Goal: Task Accomplishment & Management: Use online tool/utility

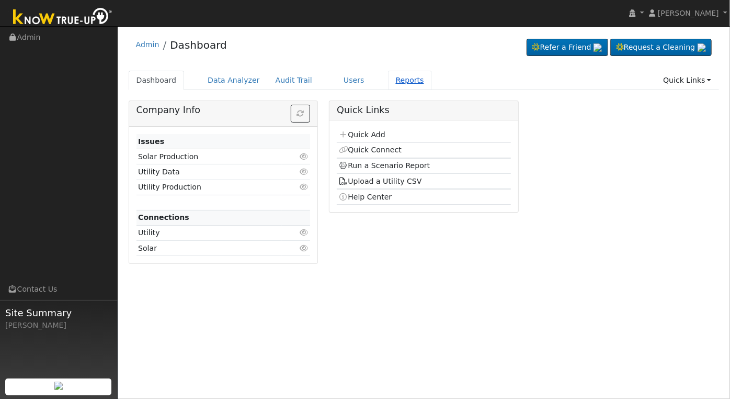
click at [391, 79] on link "Reports" at bounding box center [410, 80] width 44 height 19
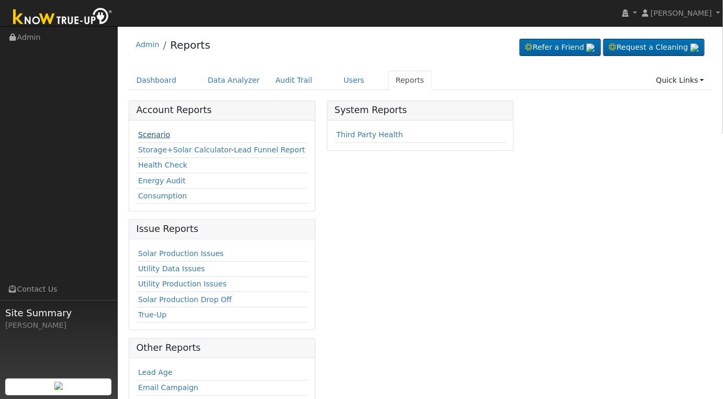
click at [157, 133] on link "Scenario" at bounding box center [154, 134] width 32 height 8
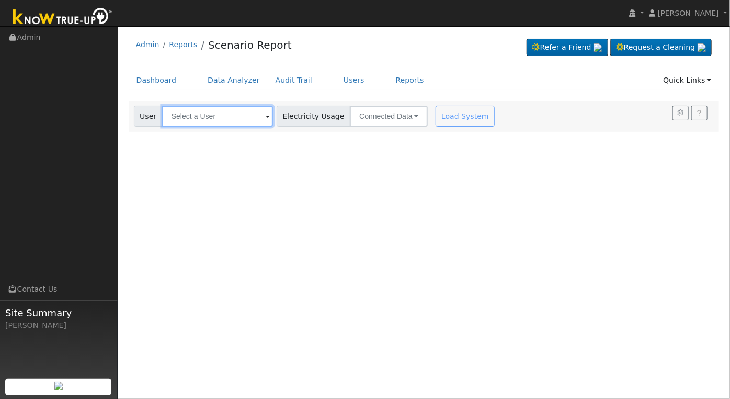
click at [224, 119] on input "text" at bounding box center [217, 116] width 111 height 21
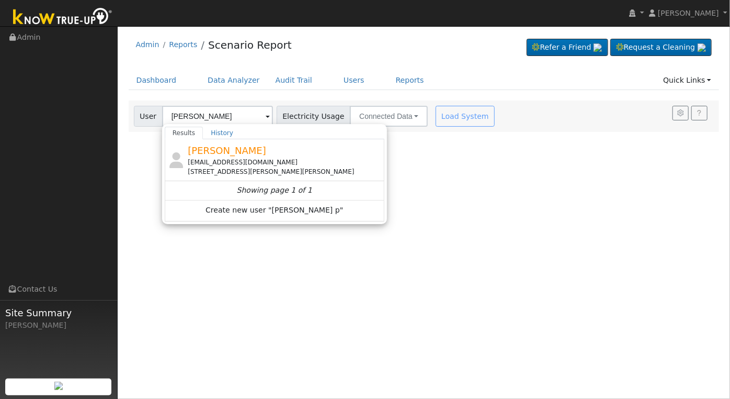
click at [283, 154] on div "[PERSON_NAME] [EMAIL_ADDRESS][DOMAIN_NAME] [STREET_ADDRESS][PERSON_NAME][PERSON…" at bounding box center [285, 159] width 194 height 33
type input "[PERSON_NAME]"
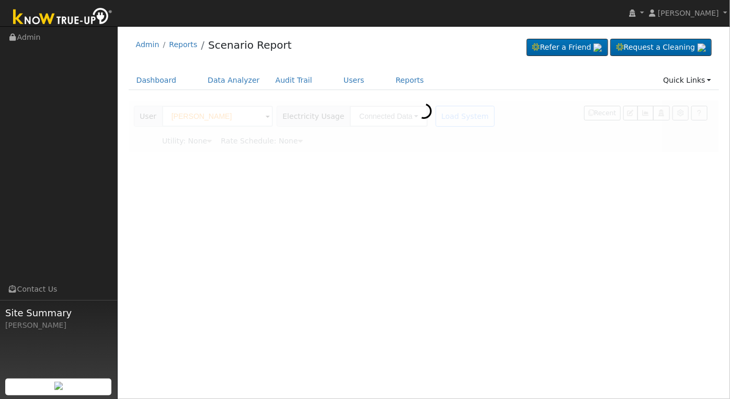
type input "Pacific Gas & Electric"
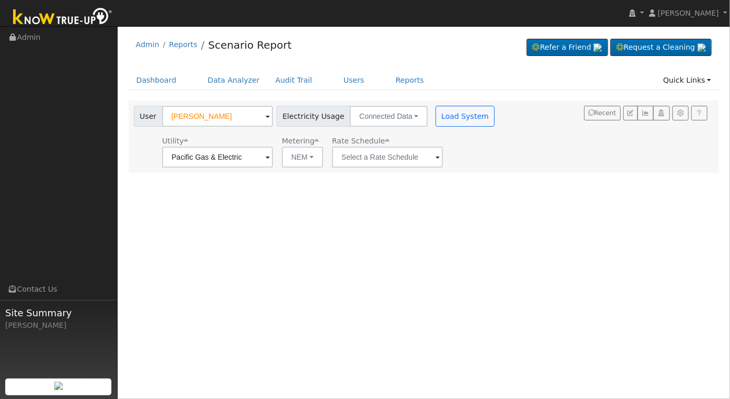
click at [379, 140] on span "Rate Schedule" at bounding box center [361, 141] width 58 height 8
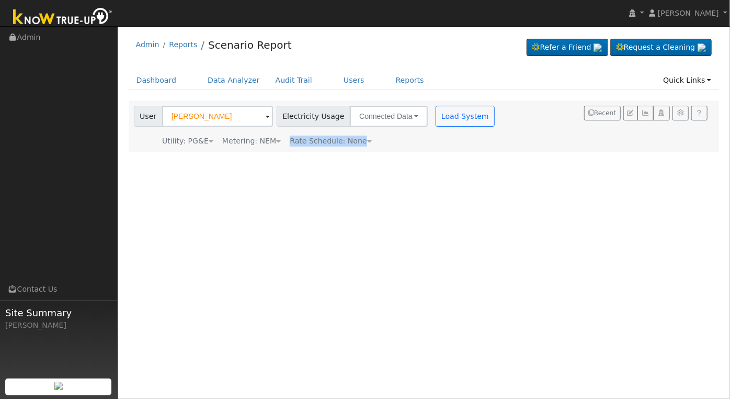
click at [374, 154] on div "User Profile First name Last name Email Email Notifications No Emails No Emails…" at bounding box center [424, 212] width 613 height 373
click at [348, 194] on div "User Profile First name Last name Email Email Notifications No Emails No Emails…" at bounding box center [424, 212] width 613 height 373
click at [440, 118] on button "Load System" at bounding box center [466, 116] width 60 height 21
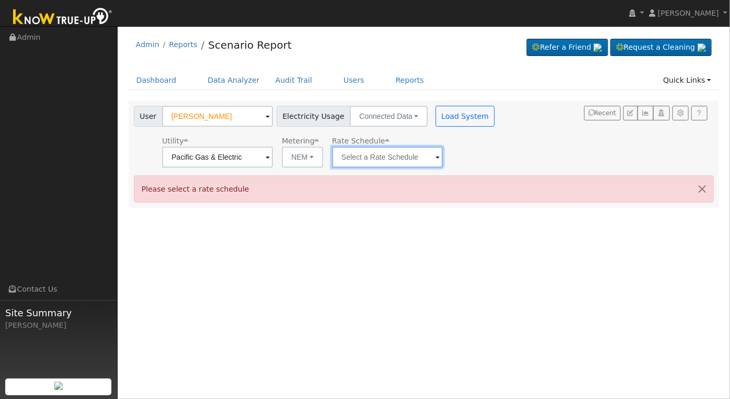
click at [431, 163] on input "text" at bounding box center [387, 157] width 111 height 21
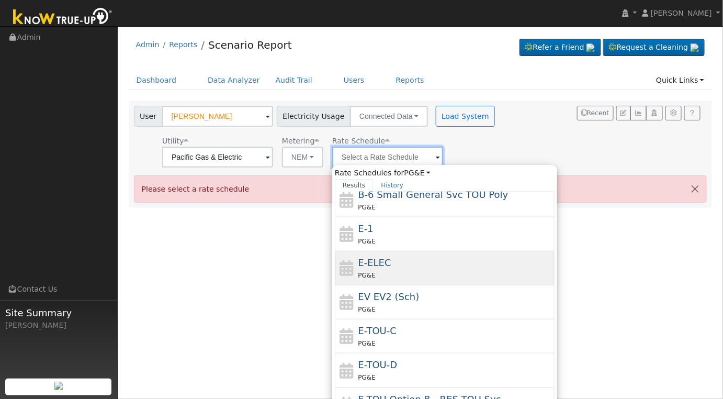
scroll to position [181, 0]
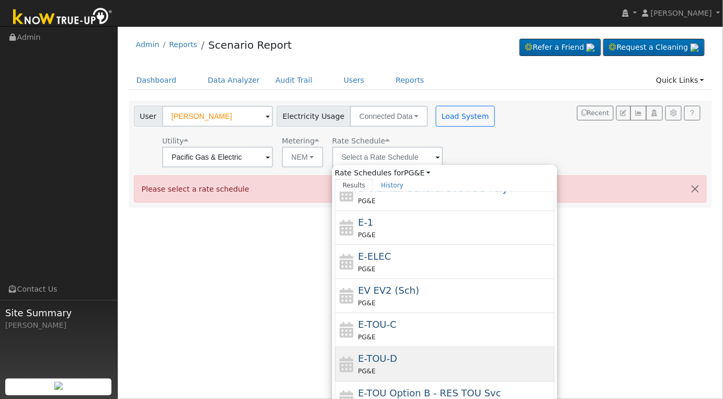
click at [463, 365] on div "PG&E" at bounding box center [455, 370] width 194 height 11
type input "E-TOU-D"
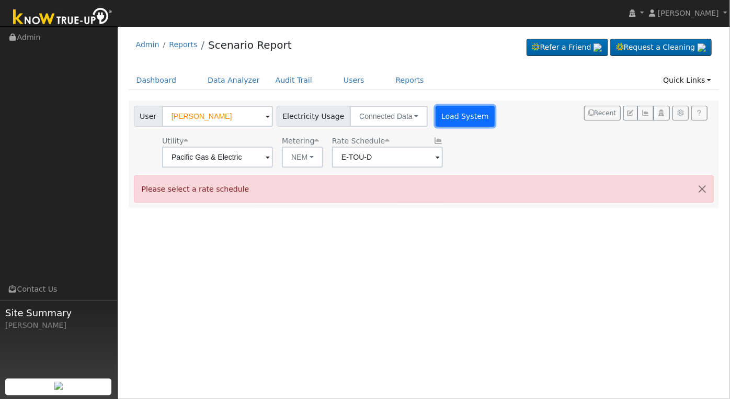
click at [452, 113] on button "Load System" at bounding box center [466, 116] width 60 height 21
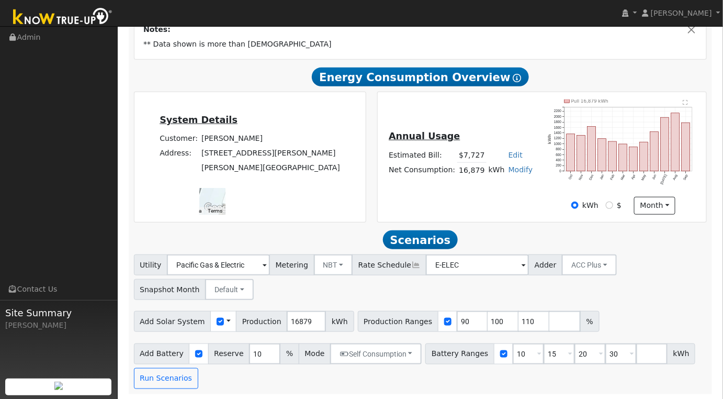
scroll to position [201, 0]
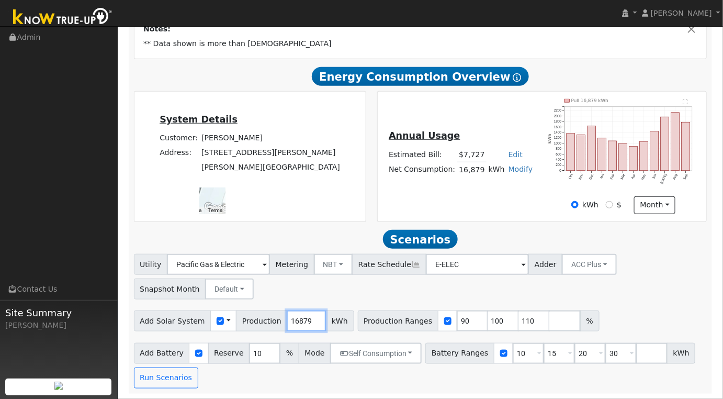
click at [291, 322] on input "16879" at bounding box center [306, 320] width 39 height 21
click at [291, 321] on input "16879" at bounding box center [306, 320] width 39 height 21
type input "19027"
click at [457, 323] on input "90" at bounding box center [472, 320] width 31 height 21
type input "100"
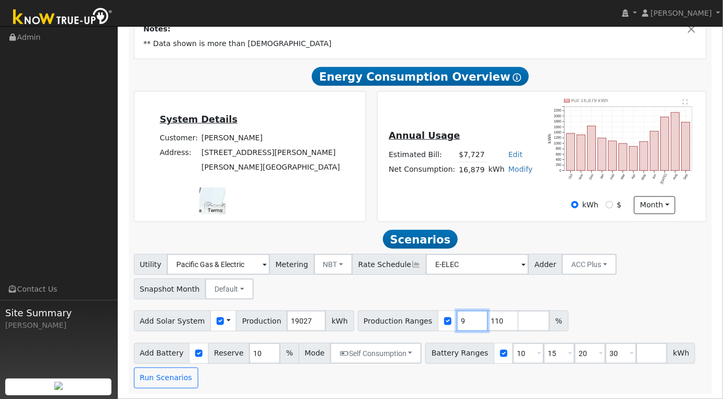
type input "110"
type input "100"
click at [513, 357] on input "10" at bounding box center [528, 353] width 31 height 21
type input "15"
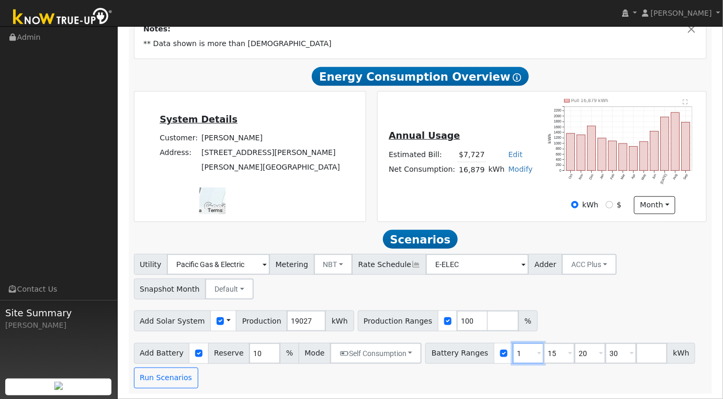
type input "20"
type input "30"
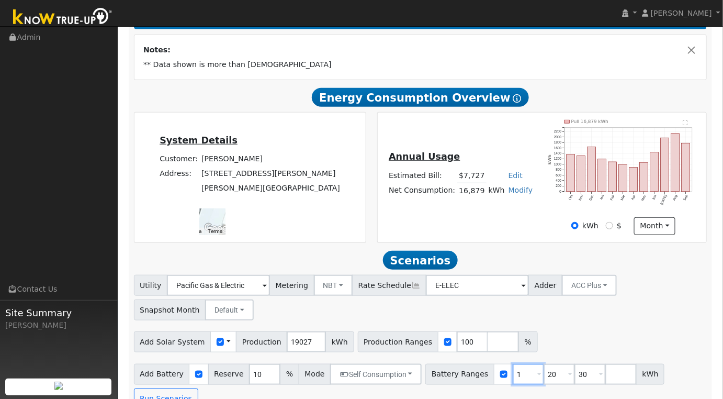
type input "20"
type input "30"
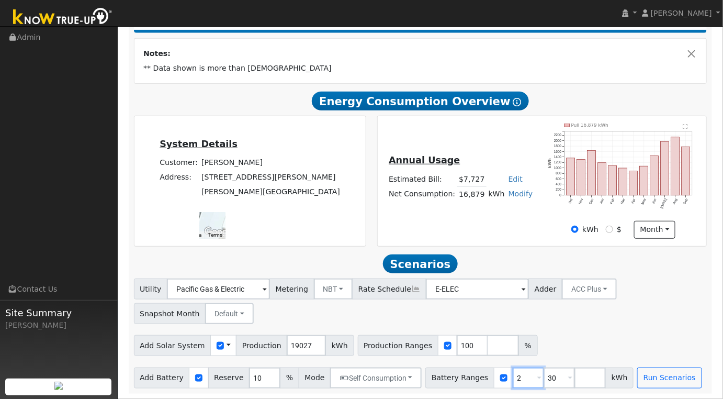
type input "30"
type input "3"
type input "20"
click at [601, 332] on div "Add Solar System Use CSV Data Production 19027 kWh Production Ranges 100 %" at bounding box center [420, 343] width 577 height 25
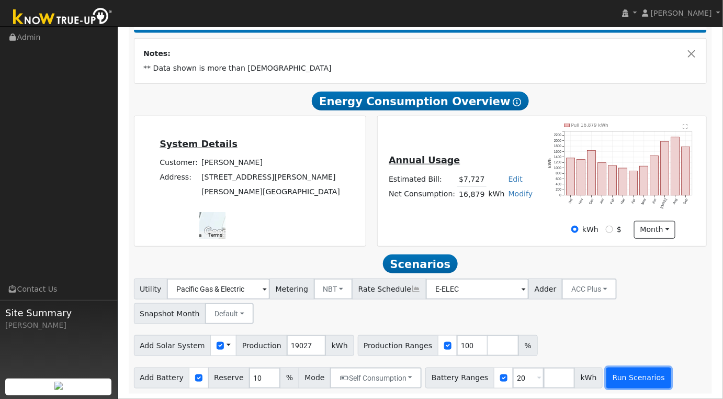
click at [617, 380] on button "Run Scenarios" at bounding box center [638, 377] width 64 height 21
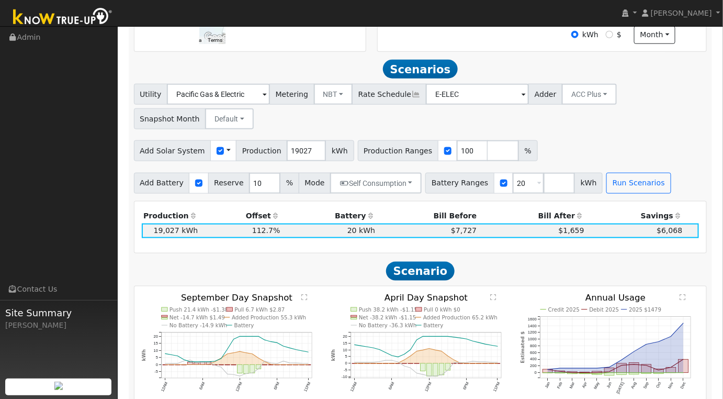
scroll to position [399, 0]
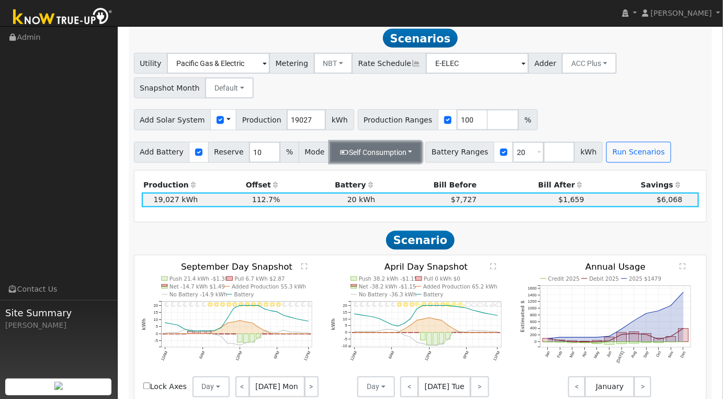
click at [407, 155] on button "Self Consumption" at bounding box center [376, 152] width 92 height 21
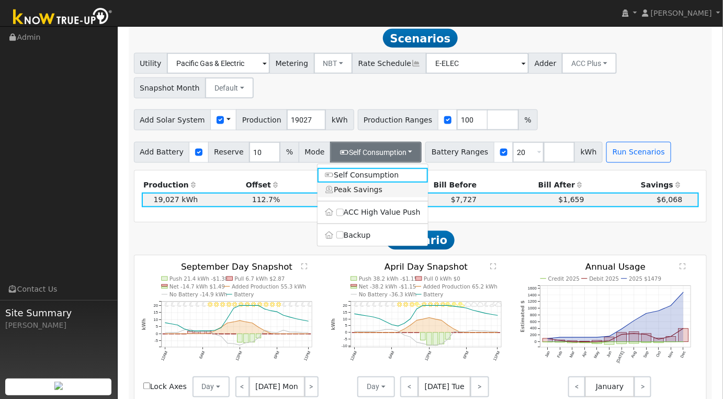
click at [371, 191] on link "Peak Savings" at bounding box center [373, 190] width 110 height 15
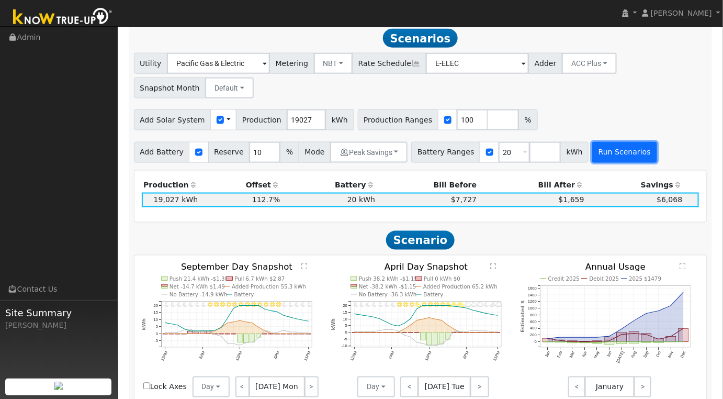
click at [592, 153] on button "Run Scenarios" at bounding box center [624, 152] width 64 height 21
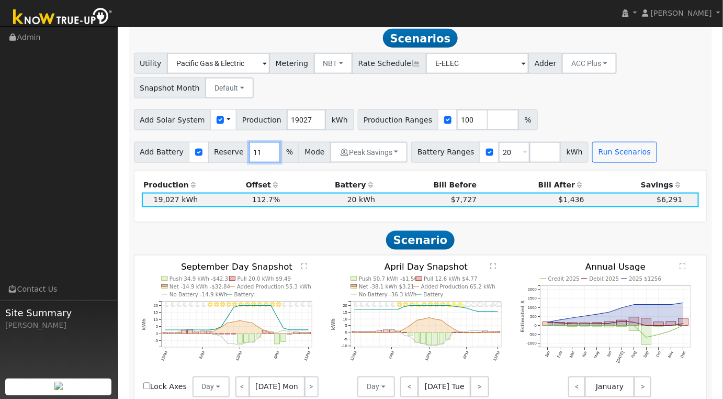
click at [261, 154] on input "11" at bounding box center [264, 152] width 31 height 21
click at [255, 156] on input "11" at bounding box center [264, 152] width 31 height 21
click at [614, 153] on button "Run Scenarios" at bounding box center [624, 152] width 64 height 21
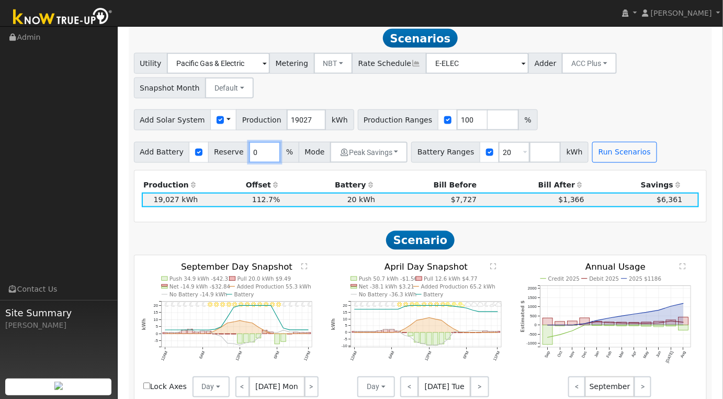
click at [249, 156] on input "0" at bounding box center [264, 152] width 31 height 21
type input "20"
click at [377, 154] on button "Peak Savings" at bounding box center [368, 152] width 77 height 21
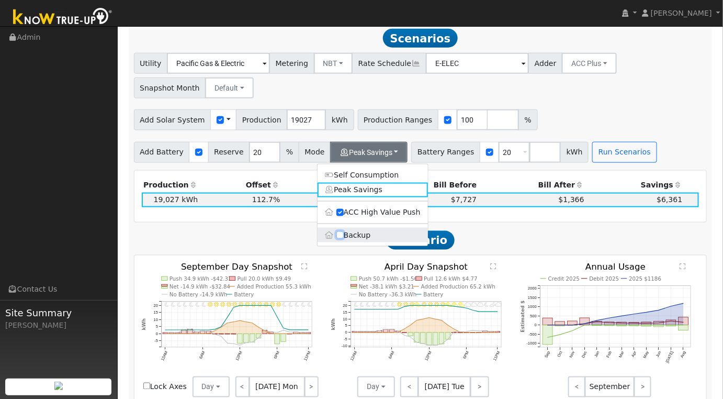
click at [337, 236] on input "Backup" at bounding box center [339, 234] width 7 height 7
click at [579, 128] on div "Add Solar System Use CSV Data Production 19027 kWh Production Ranges 100 %" at bounding box center [420, 118] width 577 height 25
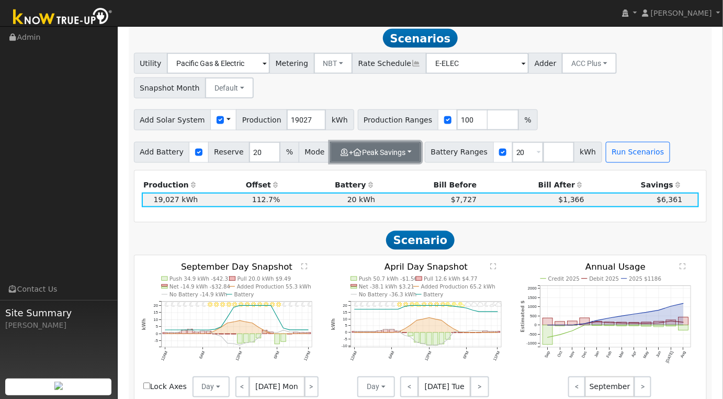
click at [385, 158] on button "+ Peak Savings" at bounding box center [375, 152] width 91 height 21
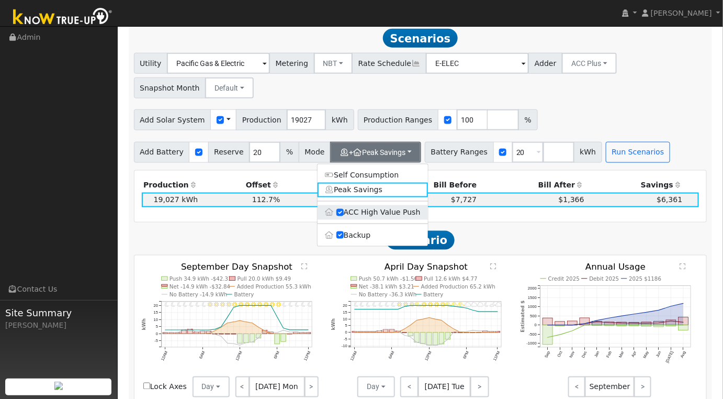
click at [343, 217] on label "ACC High Value Push" at bounding box center [373, 212] width 110 height 15
click at [343, 216] on input "ACC High Value Push" at bounding box center [339, 212] width 7 height 7
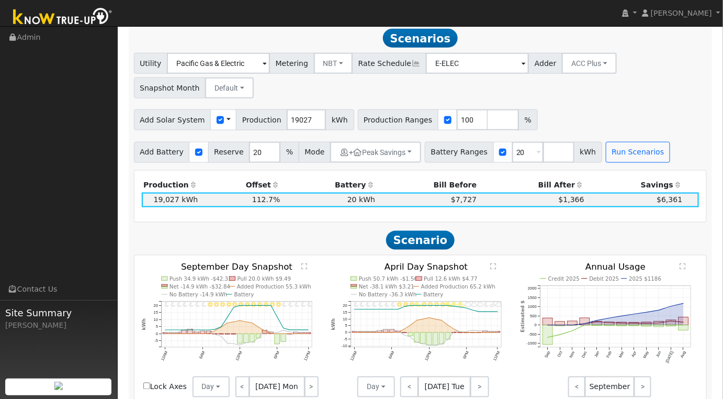
click at [645, 109] on div "Add Solar System Use CSV Data Production 19027 kWh Production Ranges 100 %" at bounding box center [420, 118] width 577 height 25
click at [395, 154] on button "+ Peak Savings" at bounding box center [375, 152] width 91 height 21
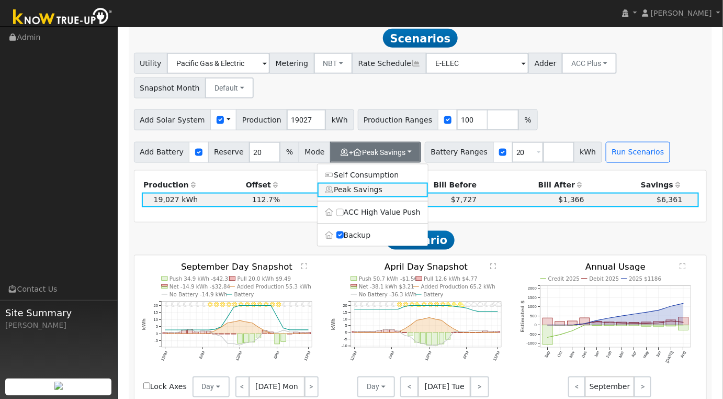
click at [343, 197] on link "Peak Savings" at bounding box center [373, 190] width 110 height 15
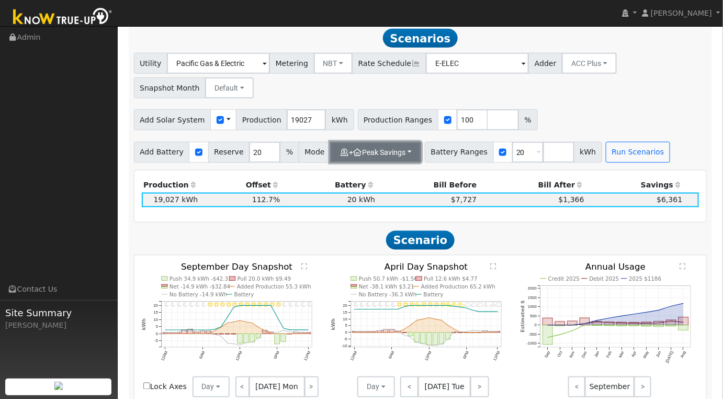
click at [399, 154] on button "+ Peak Savings" at bounding box center [375, 152] width 91 height 21
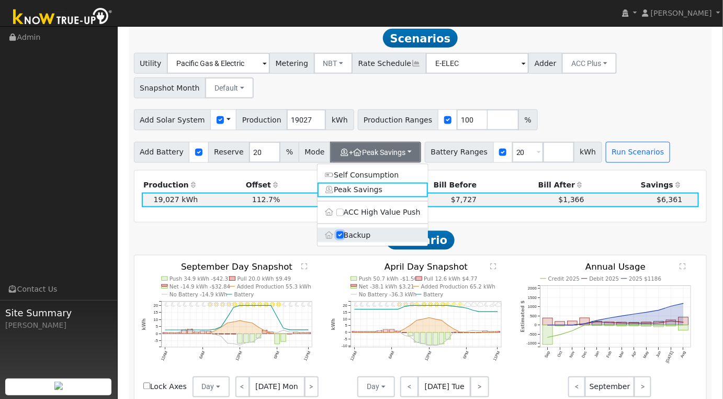
click at [341, 235] on input "Backup" at bounding box center [339, 234] width 7 height 7
checkbox input "false"
click at [335, 241] on label "Backup" at bounding box center [373, 235] width 110 height 15
click at [336, 239] on input "Backup" at bounding box center [339, 234] width 7 height 7
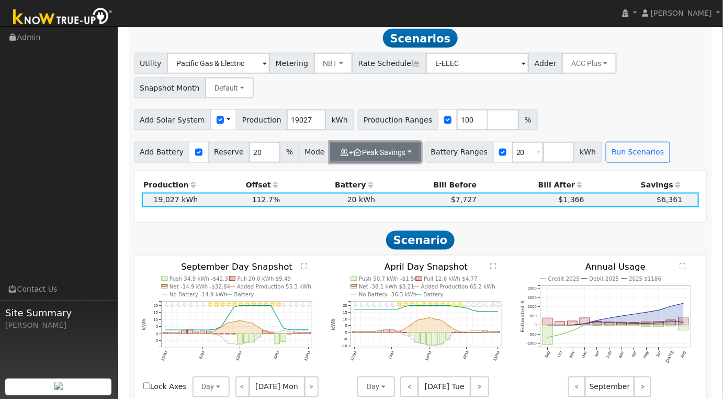
click at [397, 159] on button "+ Peak Savings" at bounding box center [375, 152] width 91 height 21
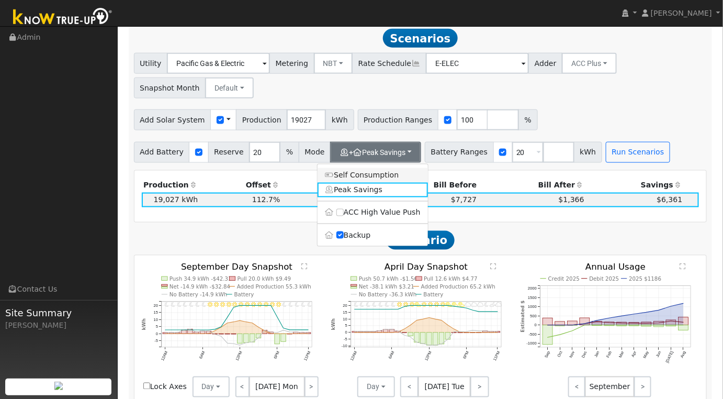
click at [348, 182] on link "Self Consumption" at bounding box center [373, 175] width 110 height 15
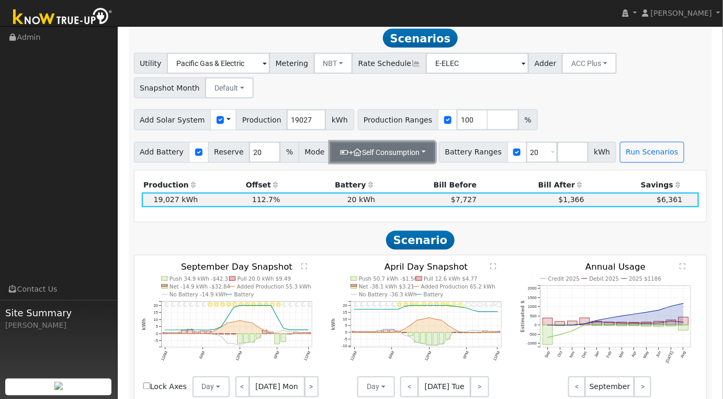
click at [414, 156] on button "+ Self Consumption" at bounding box center [382, 152] width 105 height 21
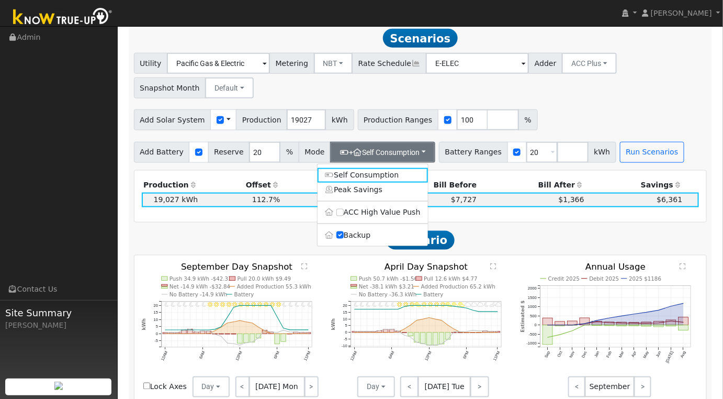
click at [566, 122] on div "Add Solar System Use CSV Data Production 19027 kWh Production Ranges 100 %" at bounding box center [420, 118] width 577 height 25
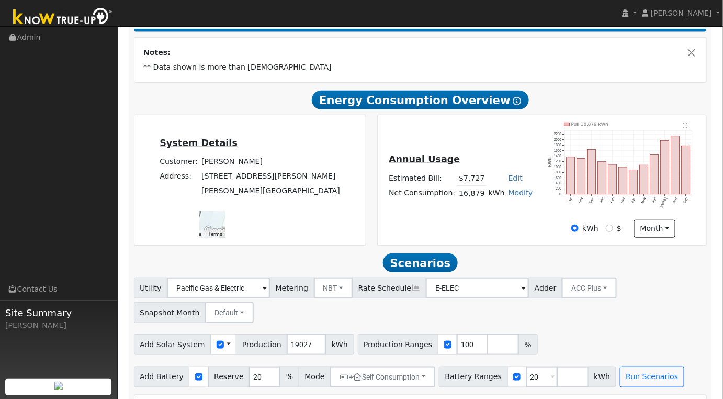
scroll to position [0, 0]
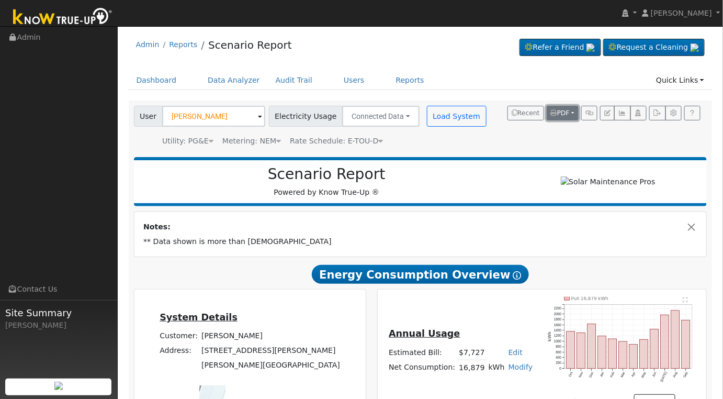
click at [574, 111] on button "PDF" at bounding box center [563, 113] width 32 height 15
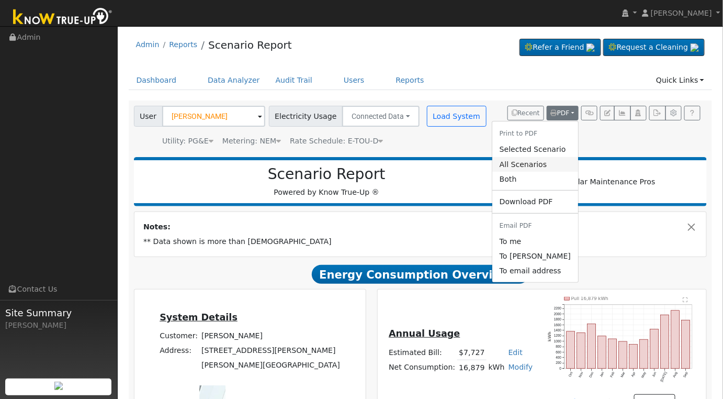
click at [548, 161] on link "All Scenarios" at bounding box center [535, 164] width 86 height 15
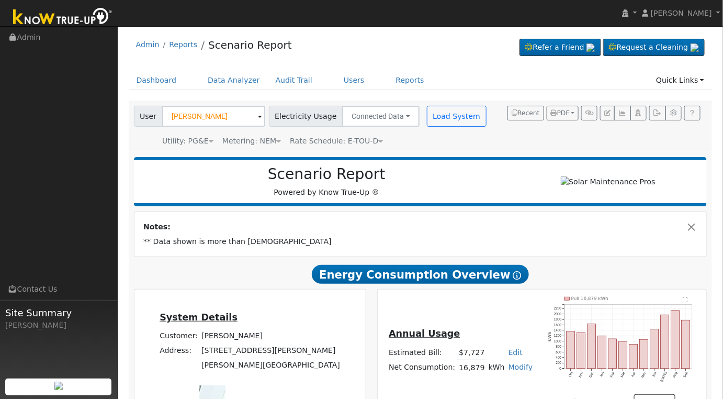
click at [574, 120] on div "User [PERSON_NAME] Account Default Account Default Account [STREET_ADDRESS][PER…" at bounding box center [418, 124] width 573 height 44
click at [574, 114] on button "PDF" at bounding box center [563, 113] width 32 height 15
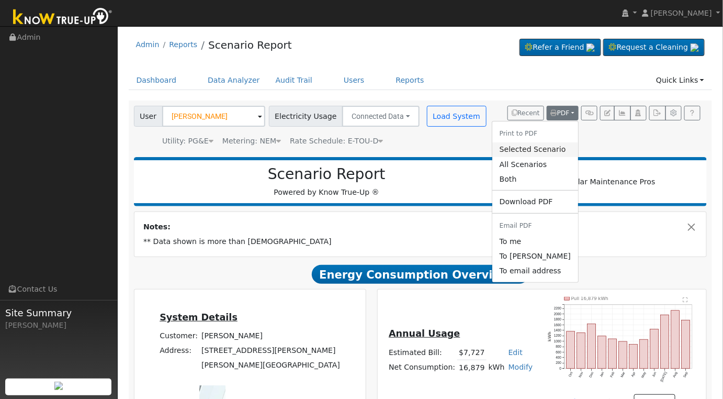
click at [557, 146] on link "Selected Scenario" at bounding box center [535, 149] width 86 height 15
